Goal: Transaction & Acquisition: Purchase product/service

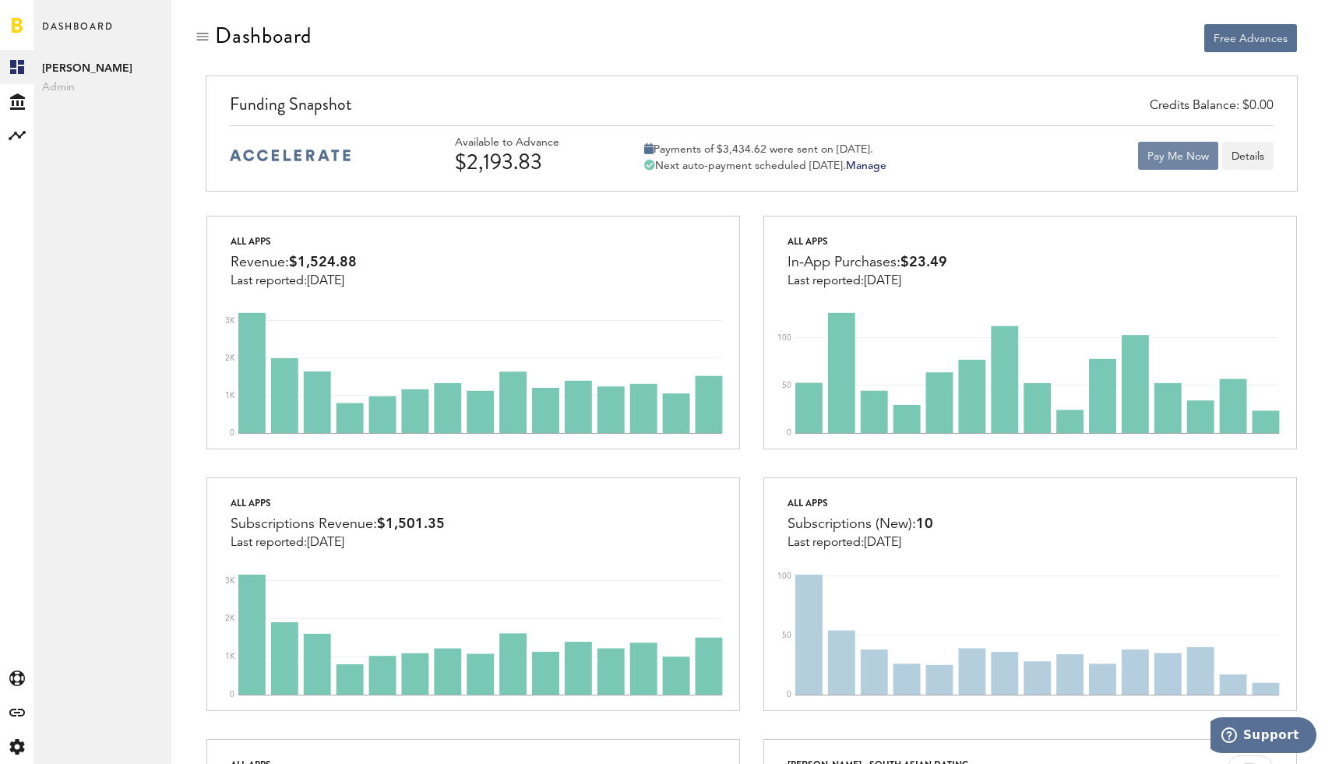
click at [1212, 157] on button "Pay Me Now" at bounding box center [1178, 156] width 80 height 28
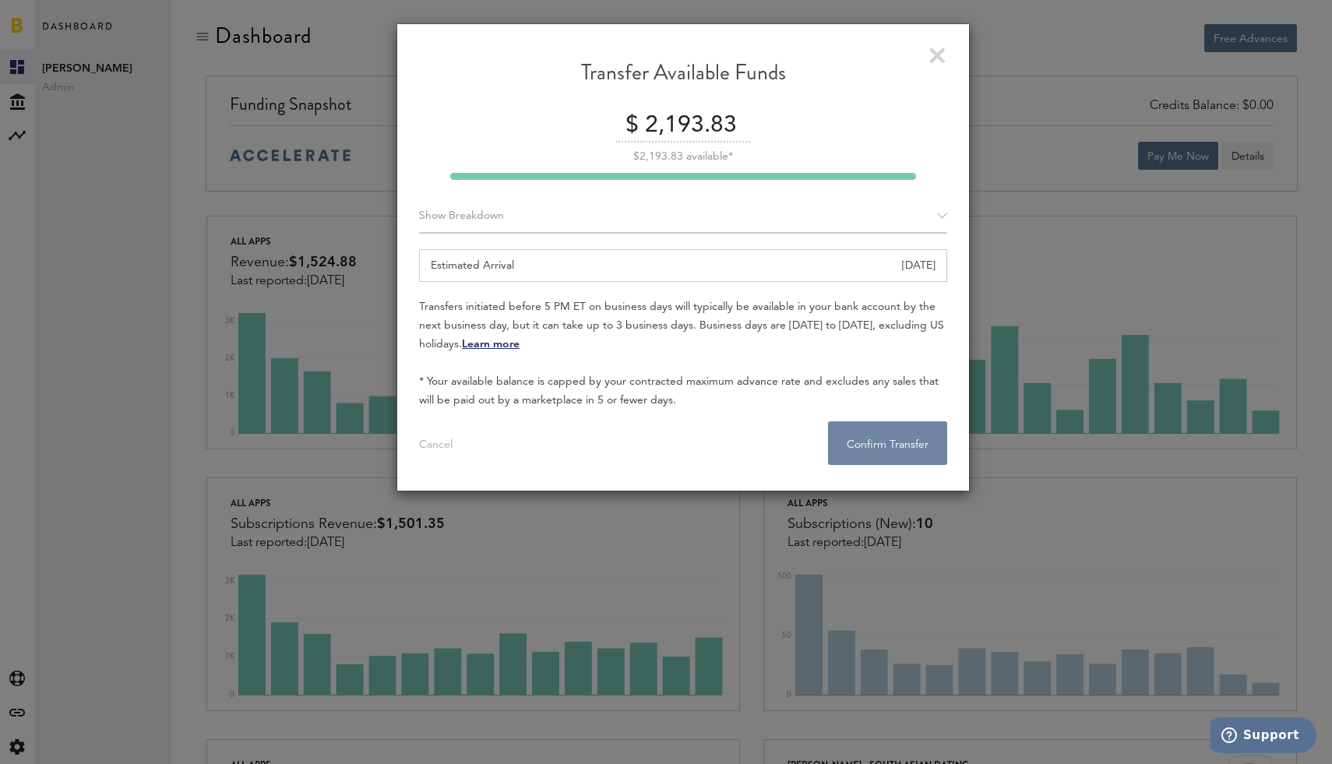
click at [934, 433] on button "Confirm Transfer . . ." at bounding box center [887, 443] width 119 height 44
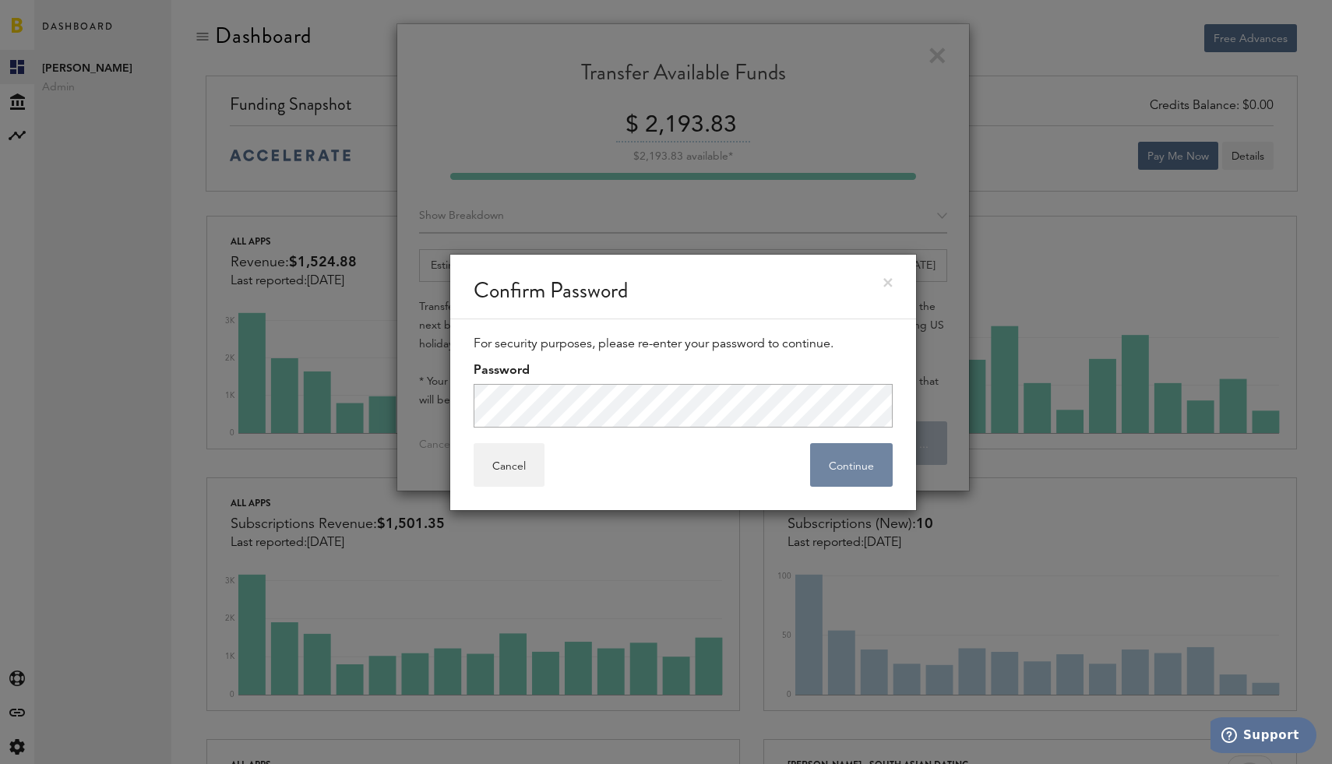
click at [855, 485] on button "Continue" at bounding box center [851, 465] width 83 height 44
